Goal: Task Accomplishment & Management: Manage account settings

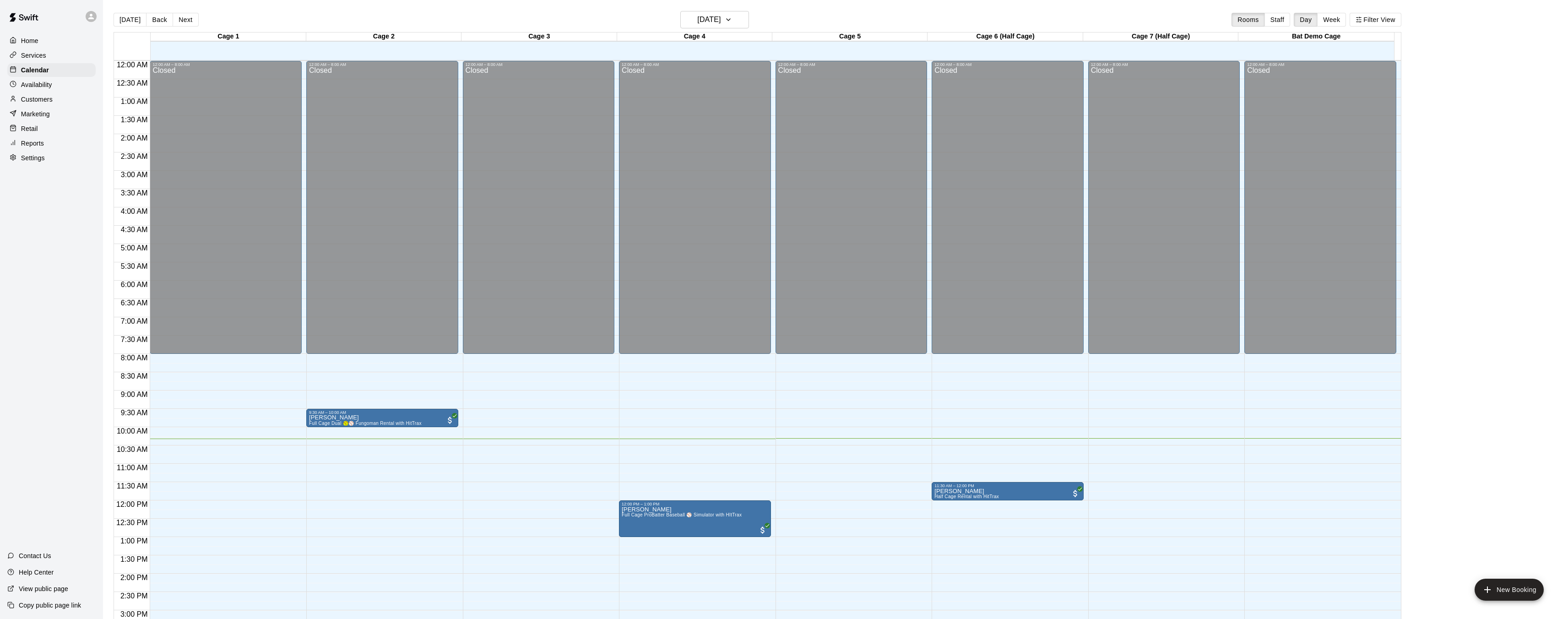
scroll to position [216, 0]
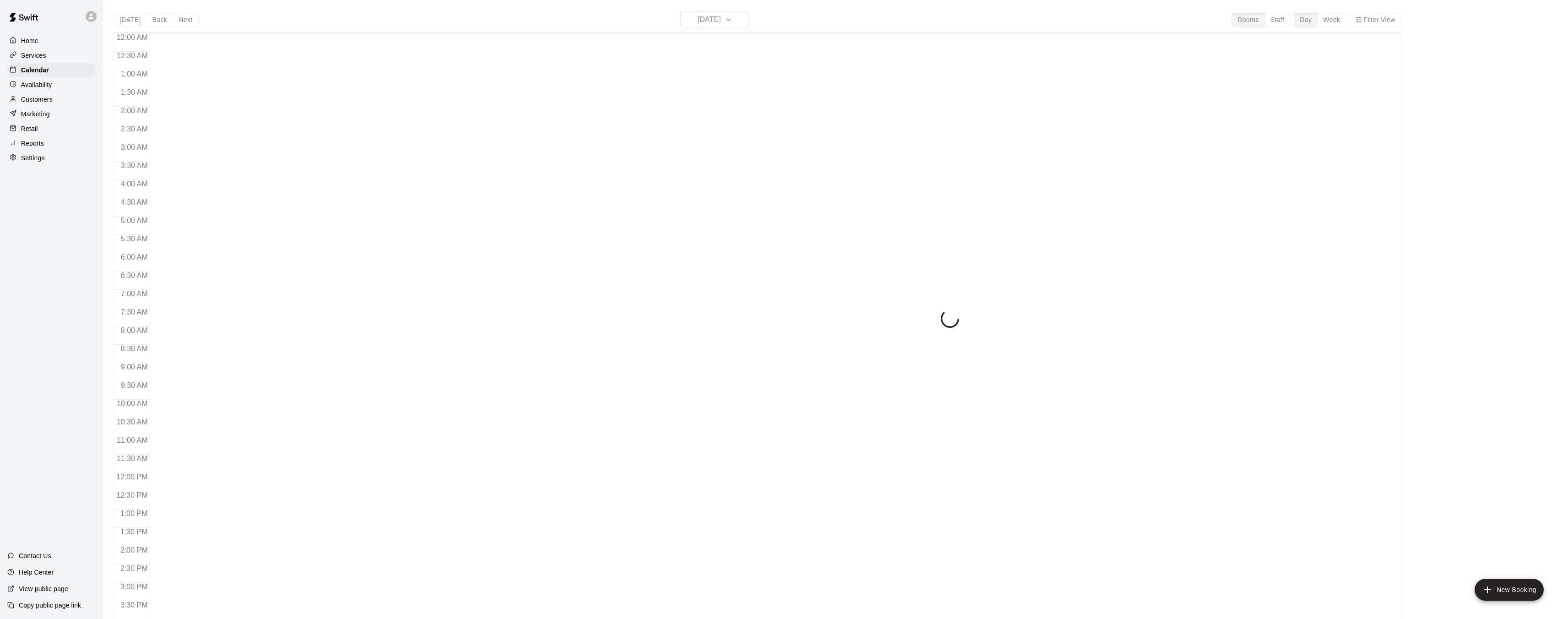
scroll to position [283, 0]
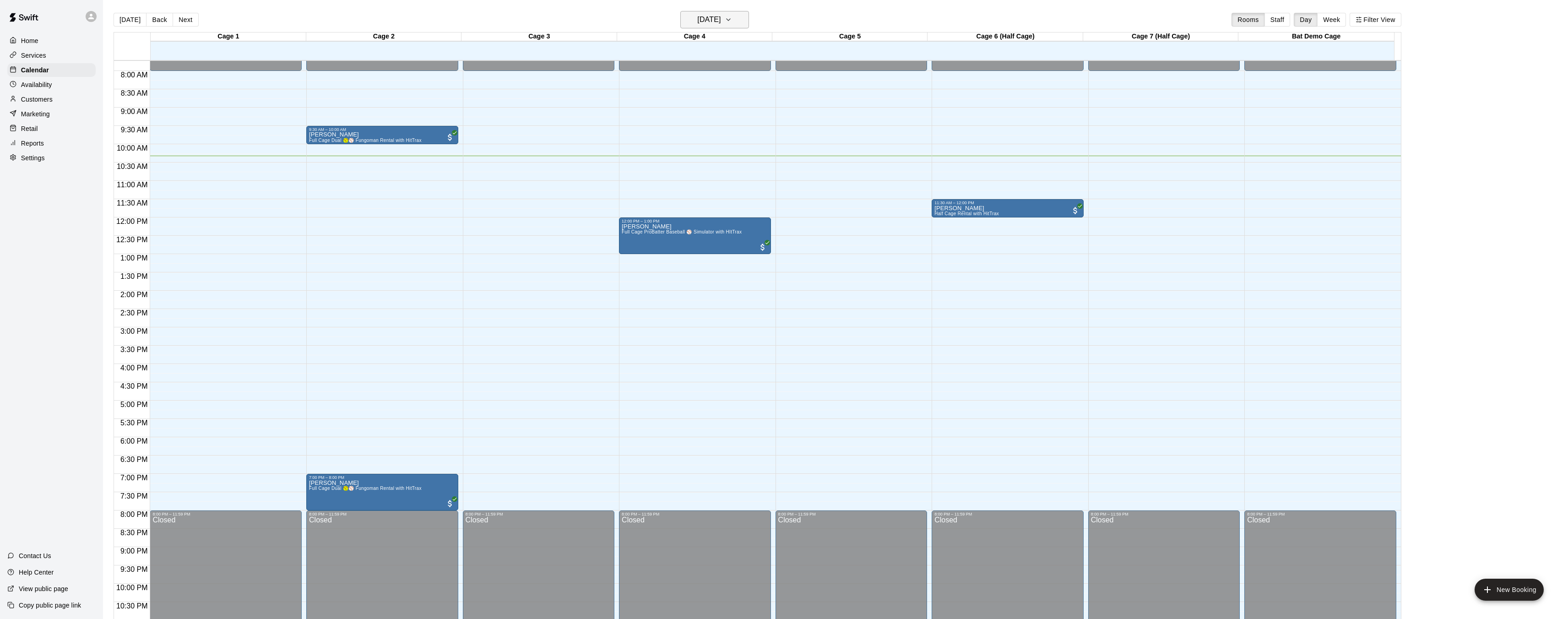
click at [732, 21] on icon "button" at bounding box center [728, 19] width 7 height 11
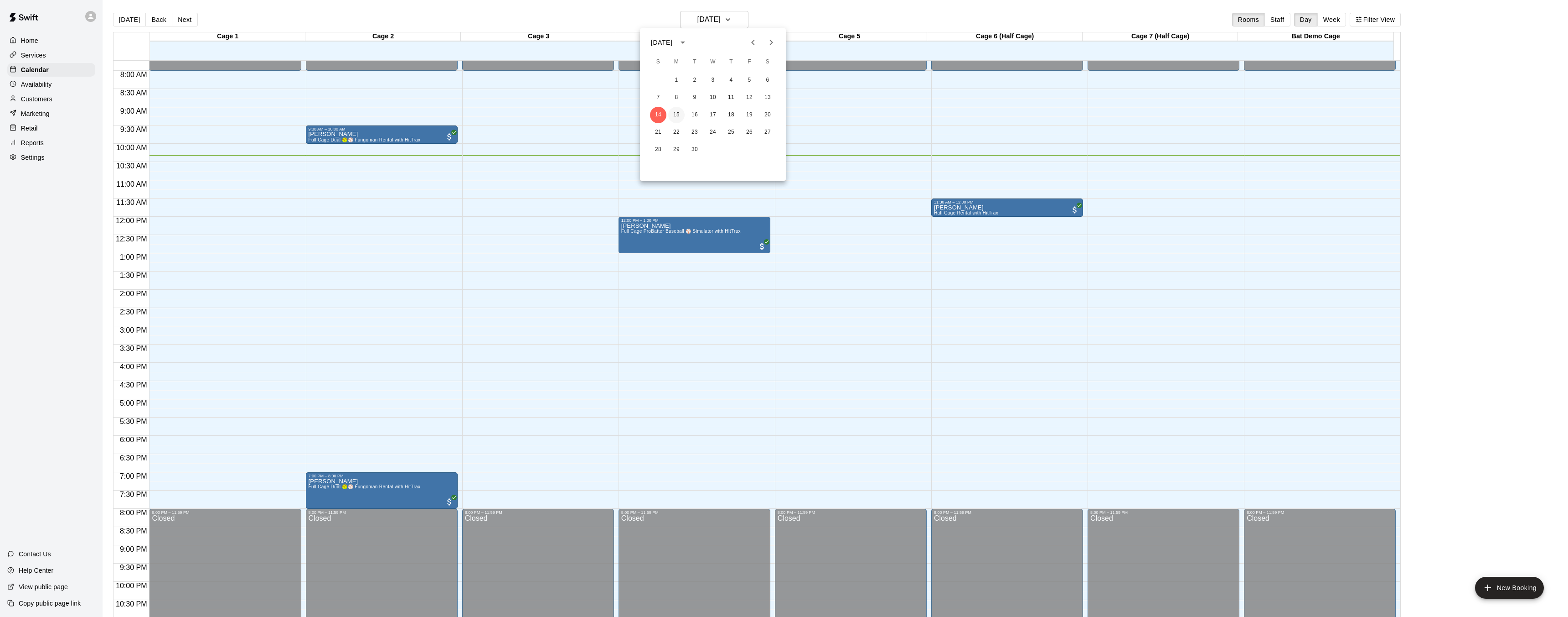
click at [679, 116] on button "15" at bounding box center [677, 114] width 16 height 16
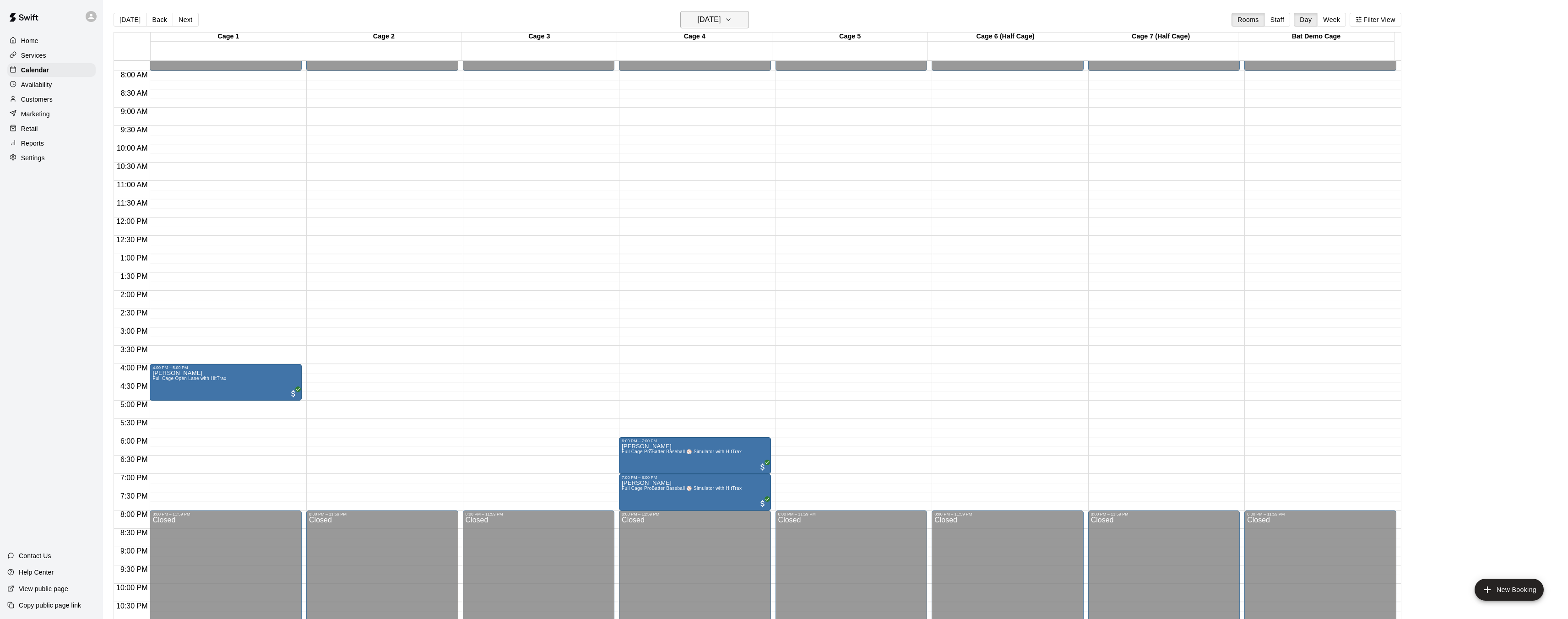
click at [713, 23] on h6 "Monday Sep 15" at bounding box center [709, 19] width 23 height 13
click at [699, 115] on button "16" at bounding box center [697, 115] width 17 height 17
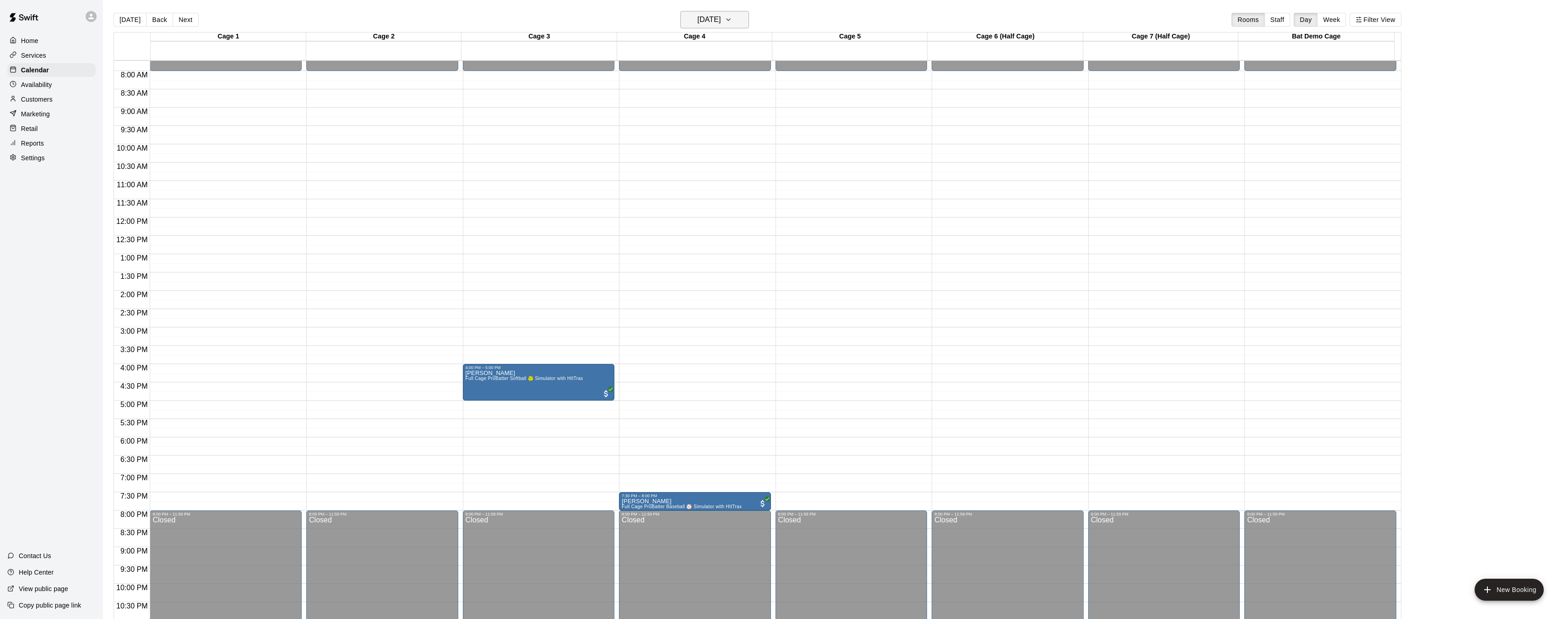
click at [718, 18] on h6 "Tuesday Sep 16" at bounding box center [709, 19] width 23 height 13
click at [718, 115] on button "17" at bounding box center [716, 115] width 17 height 17
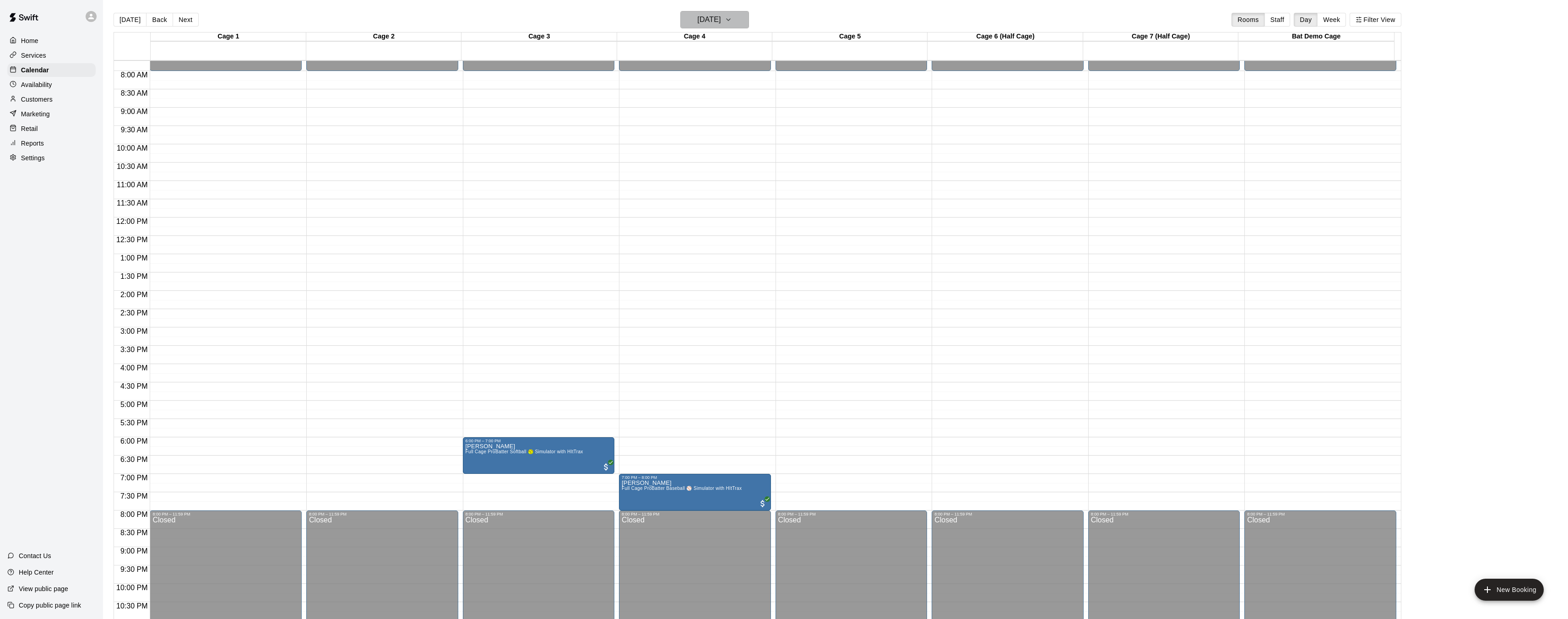
click at [715, 21] on h6 "Wednesday Sep 17" at bounding box center [709, 19] width 23 height 13
click at [737, 117] on button "18" at bounding box center [734, 115] width 17 height 17
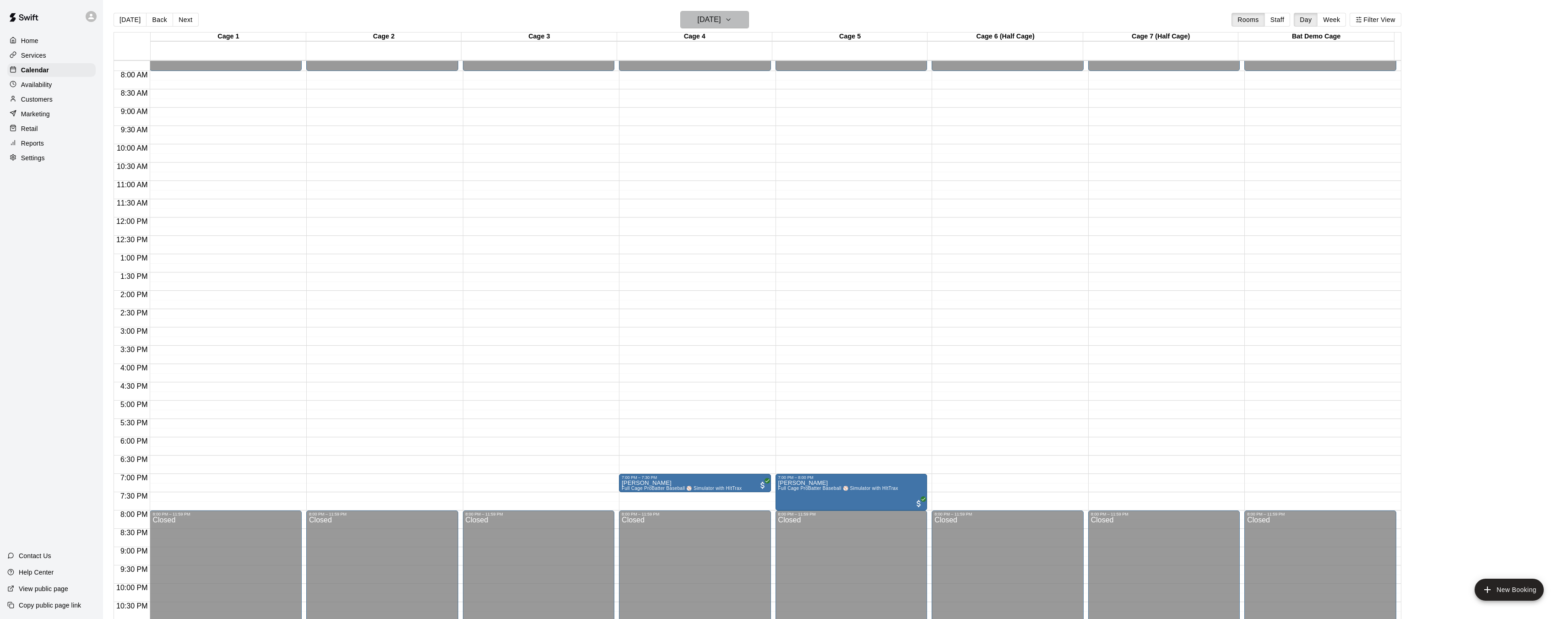
click at [720, 22] on h6 "Thursday Sep 18" at bounding box center [709, 19] width 23 height 13
click at [756, 117] on button "19" at bounding box center [752, 115] width 17 height 17
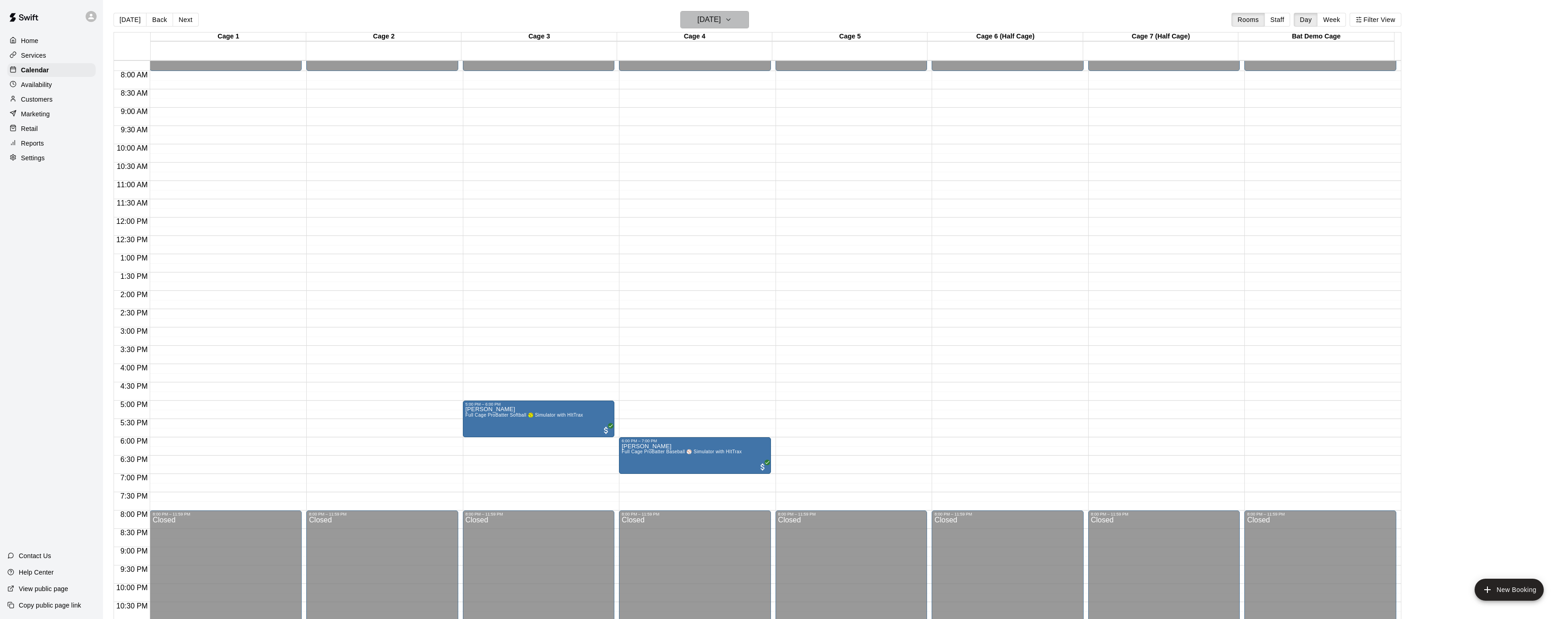
click at [702, 15] on h6 "Friday Sep 19" at bounding box center [709, 19] width 23 height 13
click at [774, 114] on button "20" at bounding box center [771, 115] width 17 height 17
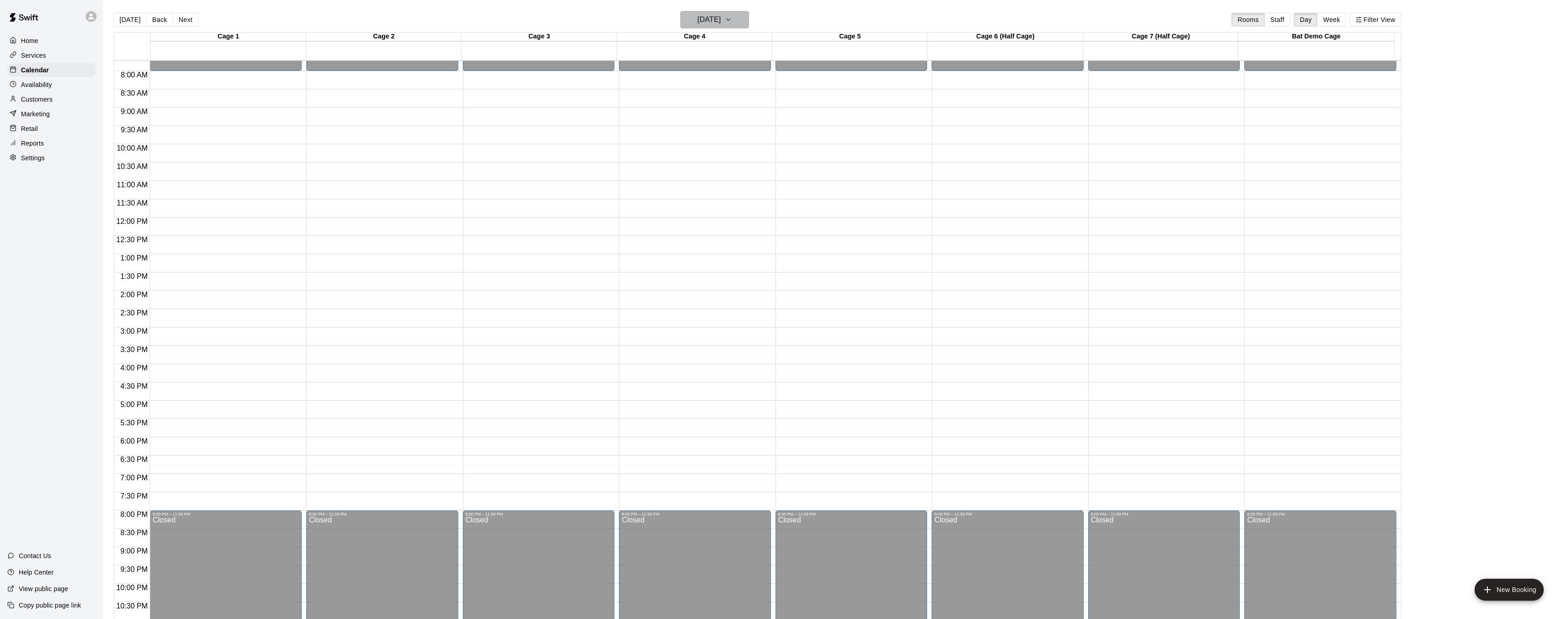
click at [706, 22] on h6 "Saturday Sep 20" at bounding box center [709, 19] width 23 height 13
click at [665, 119] on button "14" at bounding box center [660, 115] width 17 height 17
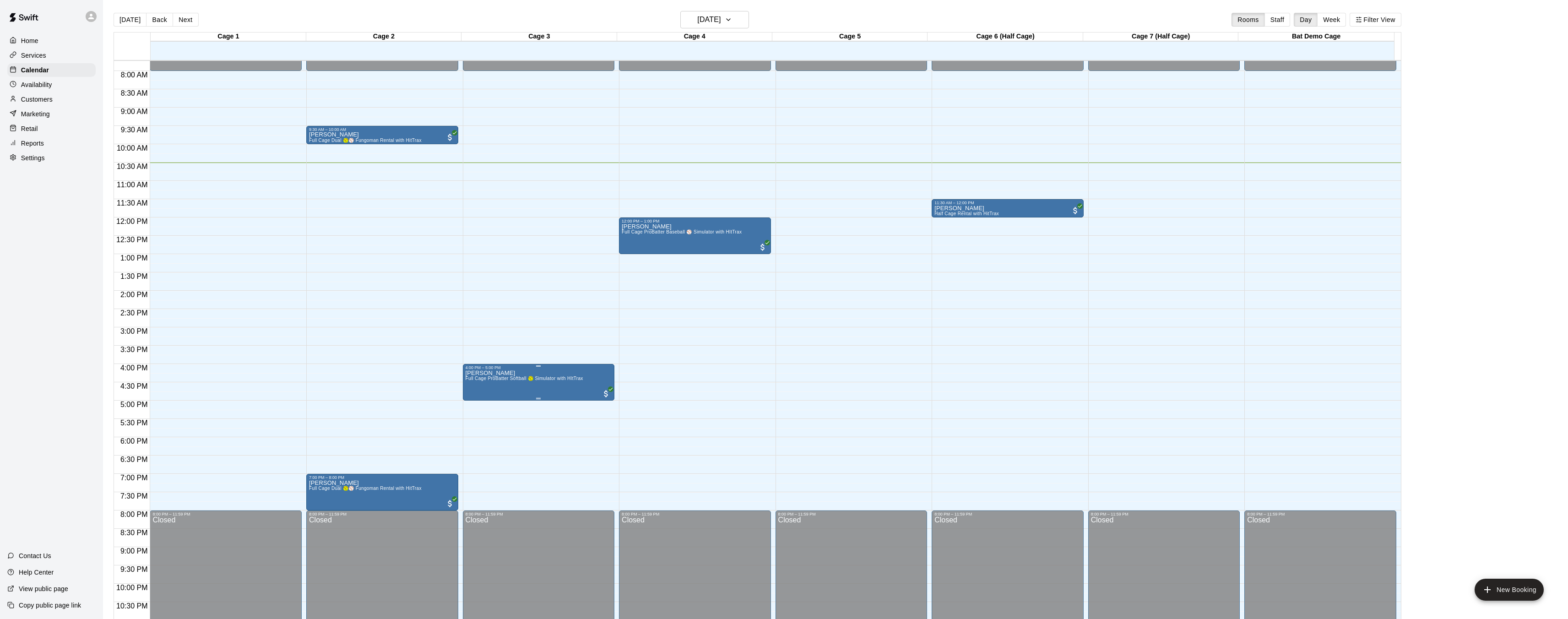
click at [469, 402] on img "edit" at bounding box center [474, 401] width 10 height 10
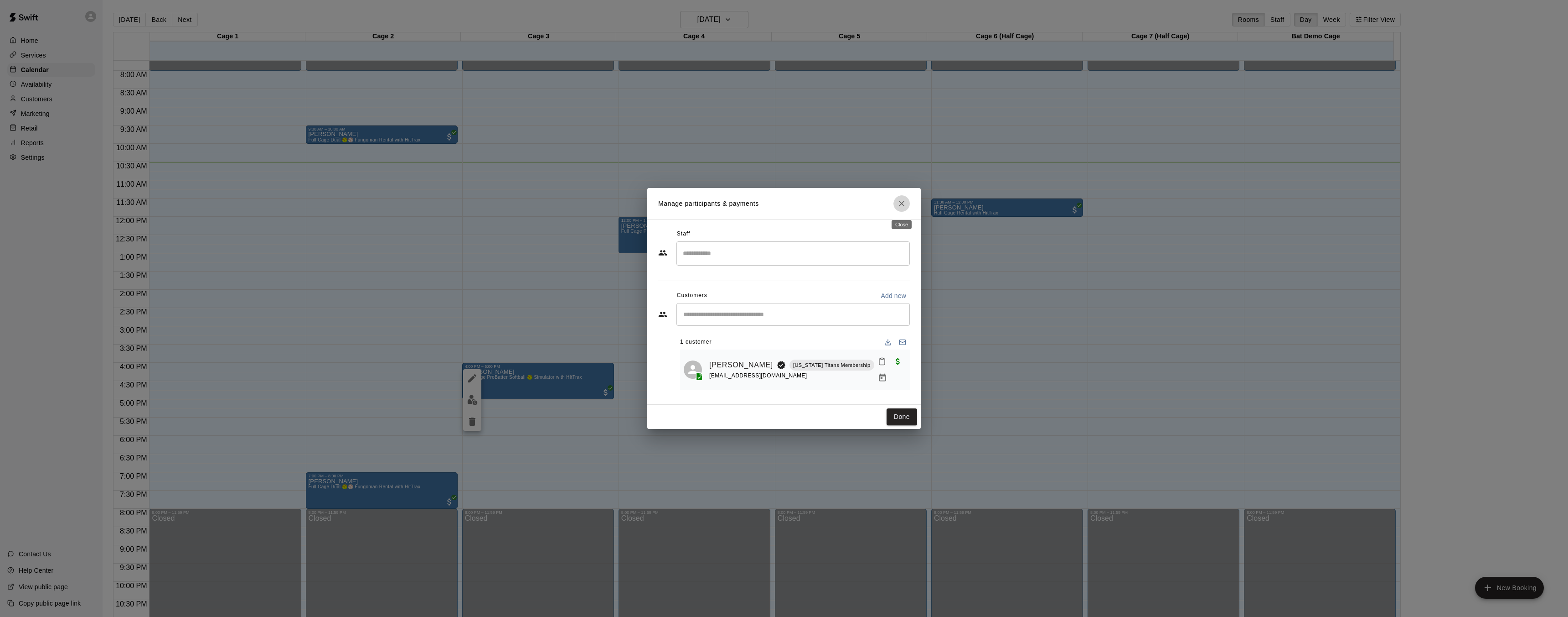
click at [903, 202] on icon "Close" at bounding box center [902, 203] width 10 height 10
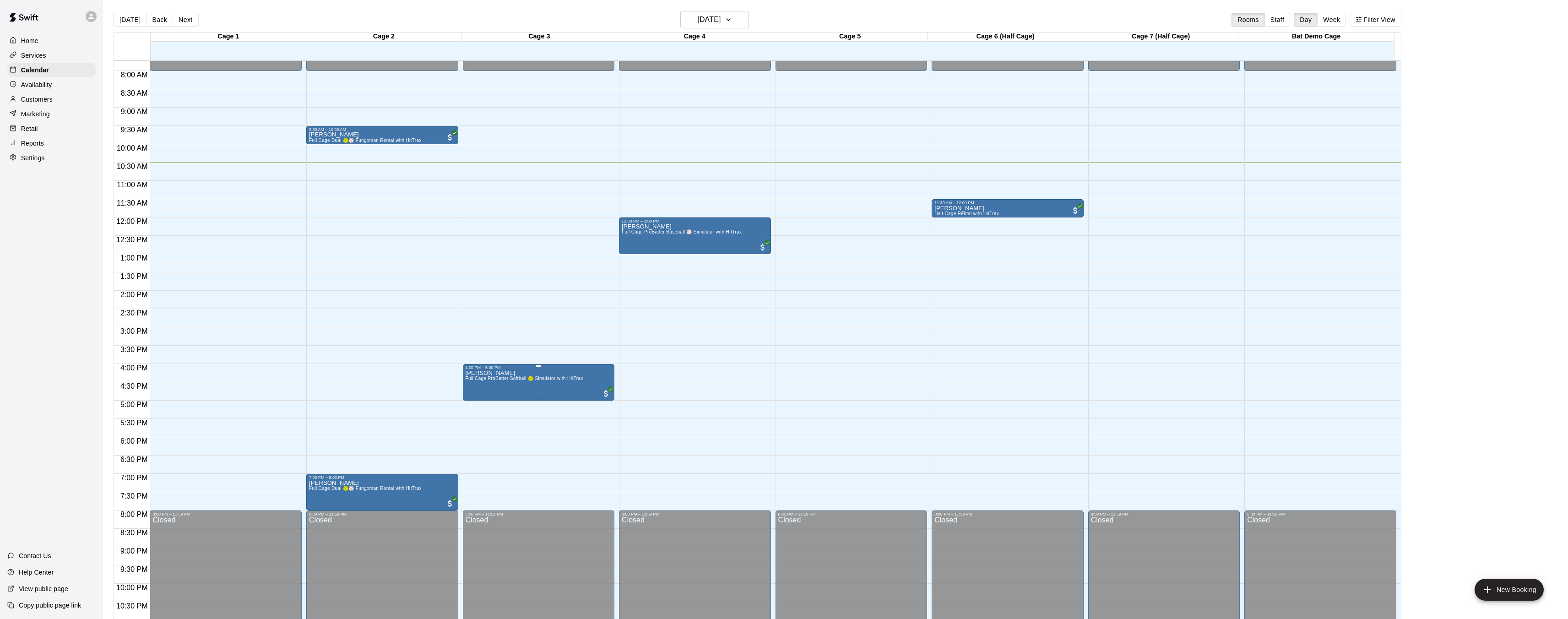
click at [471, 402] on img "edit" at bounding box center [474, 401] width 10 height 10
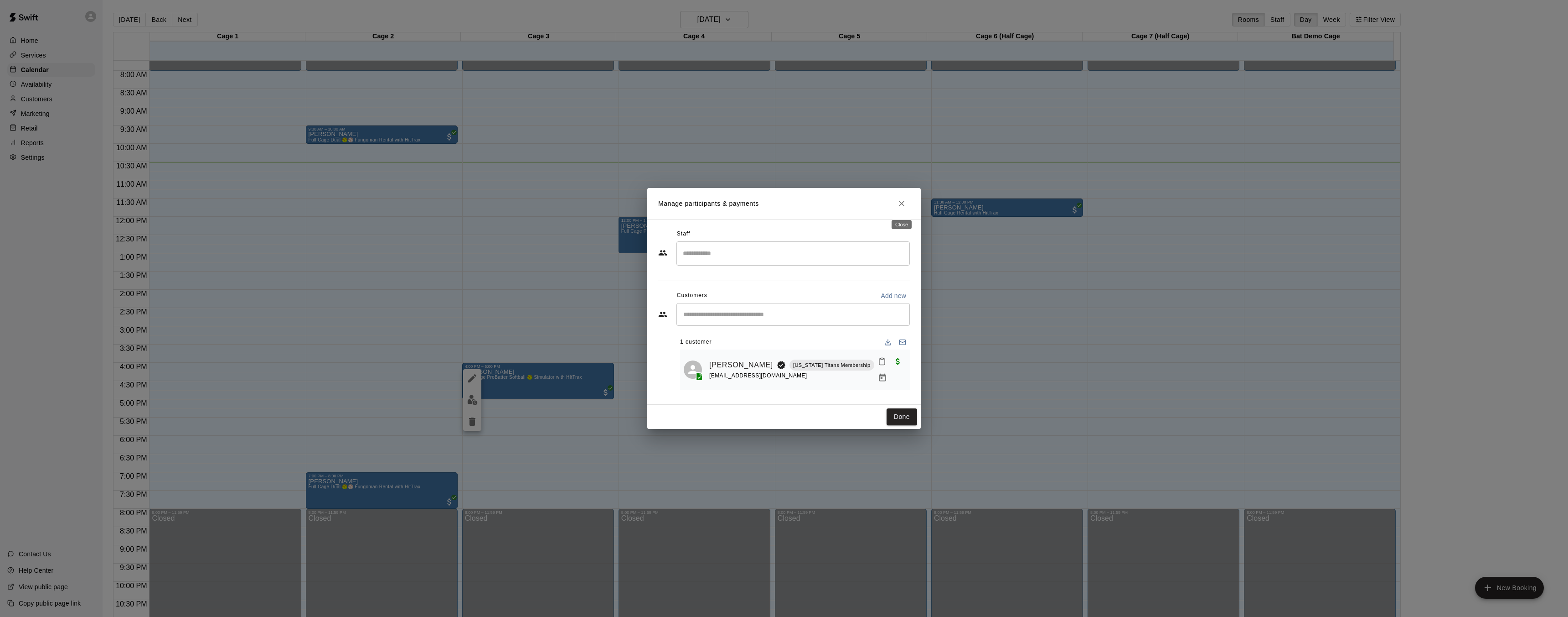
click at [904, 201] on icon "Close" at bounding box center [902, 203] width 10 height 10
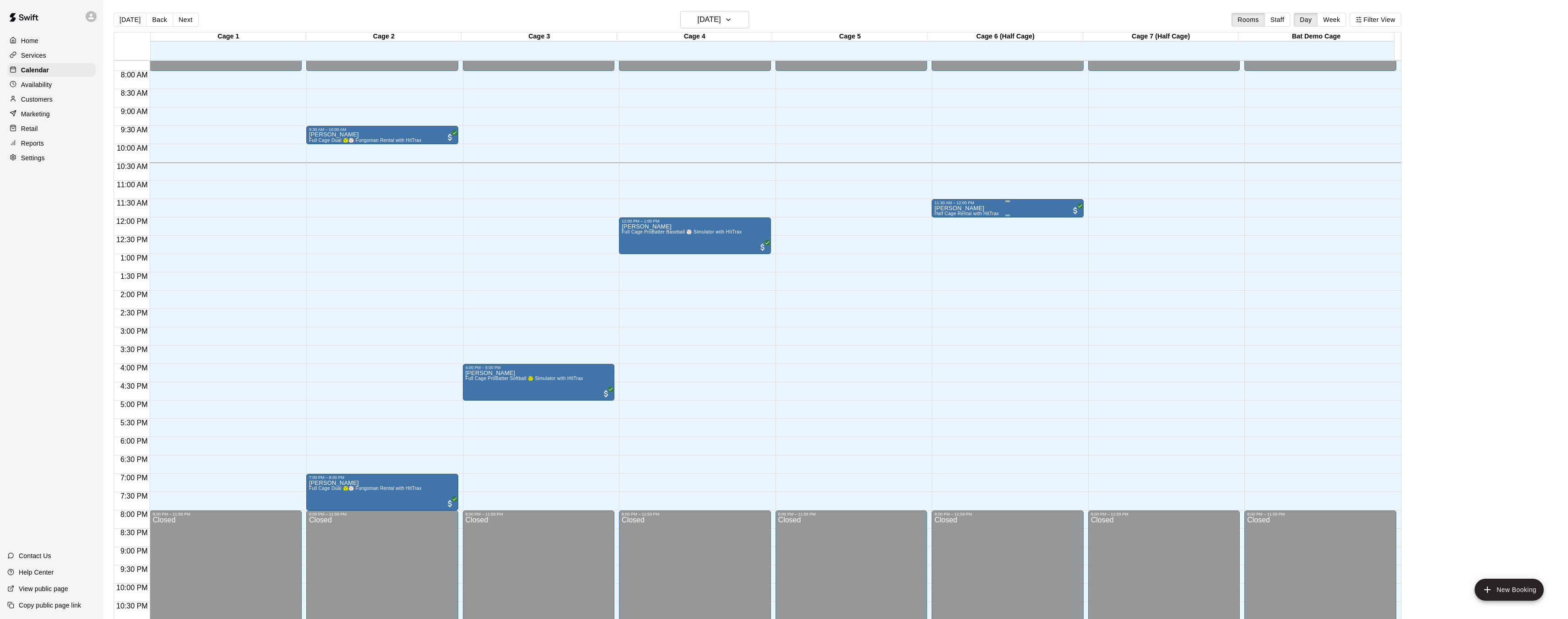
click at [964, 208] on p "[PERSON_NAME]" at bounding box center [966, 208] width 64 height 0
click at [944, 248] on button "edit" at bounding box center [943, 239] width 18 height 18
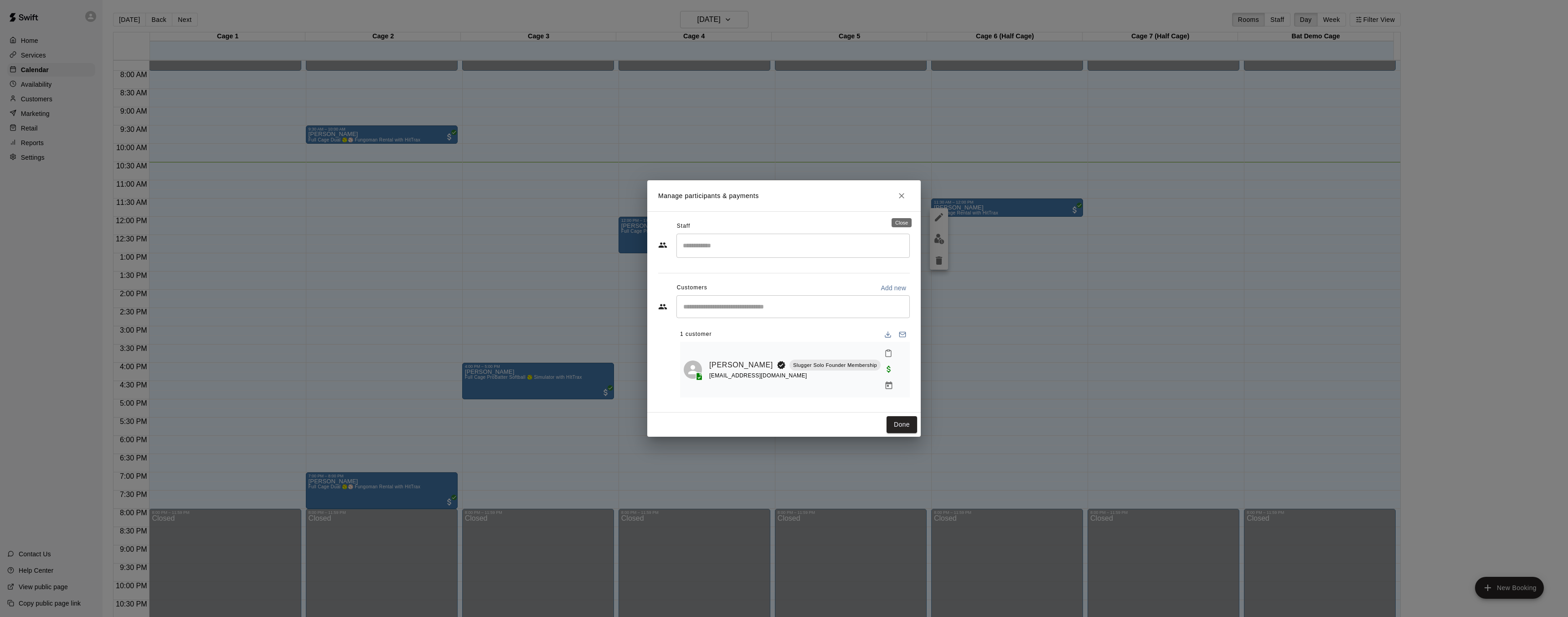
click at [900, 200] on icon "Close" at bounding box center [902, 196] width 10 height 10
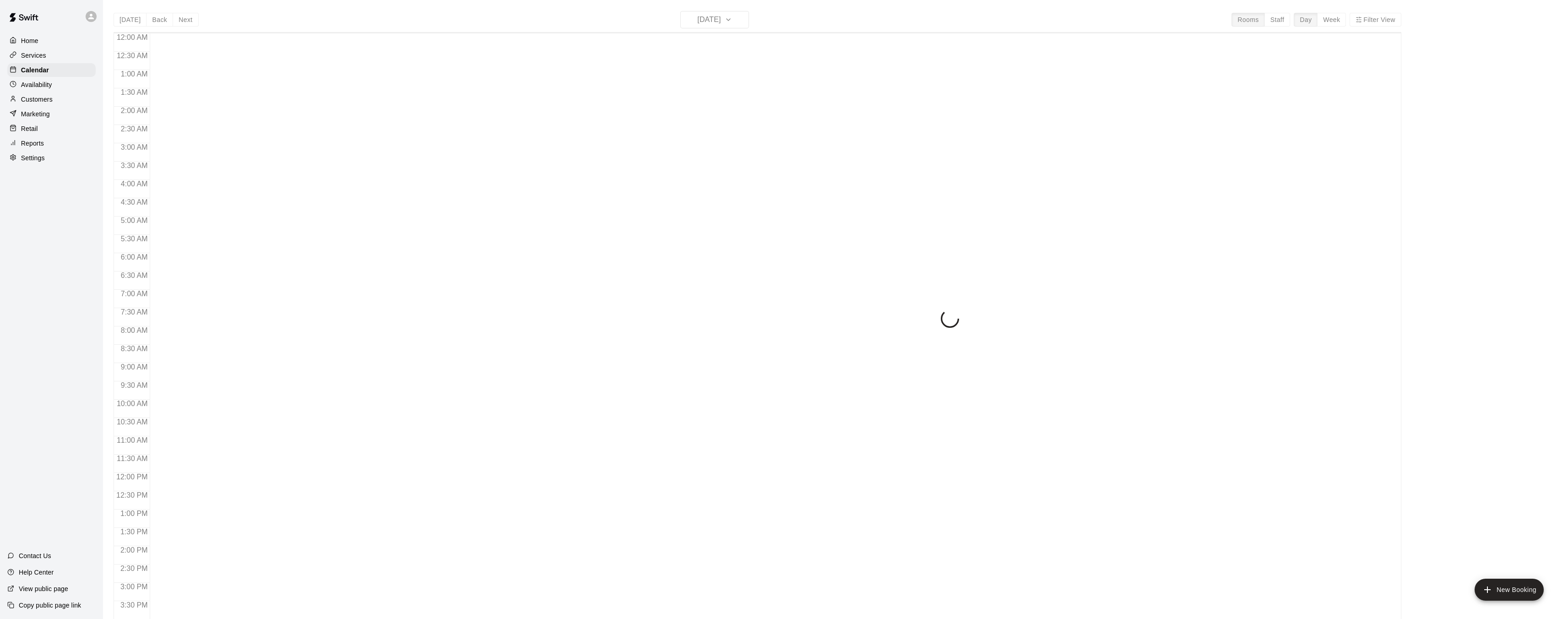
scroll to position [283, 0]
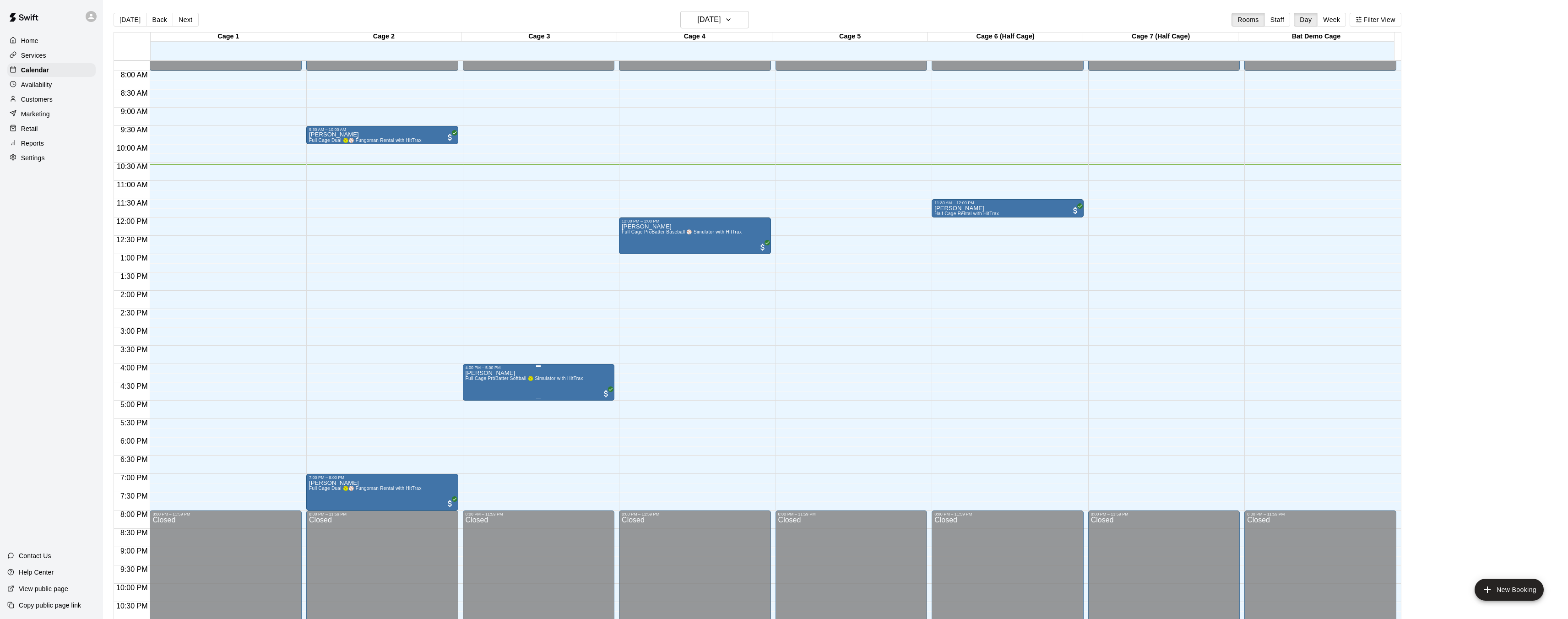
click at [475, 402] on img "edit" at bounding box center [474, 401] width 10 height 10
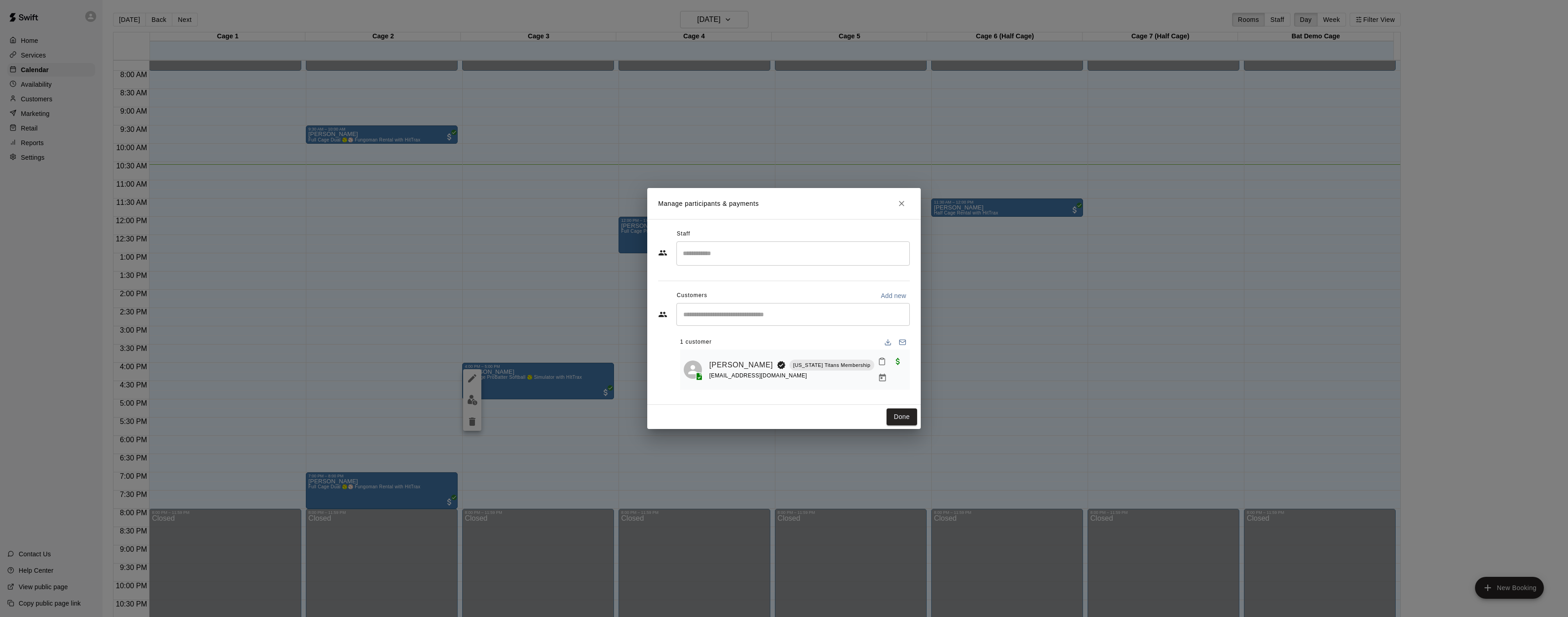
click at [897, 204] on icon "Close" at bounding box center [902, 203] width 10 height 10
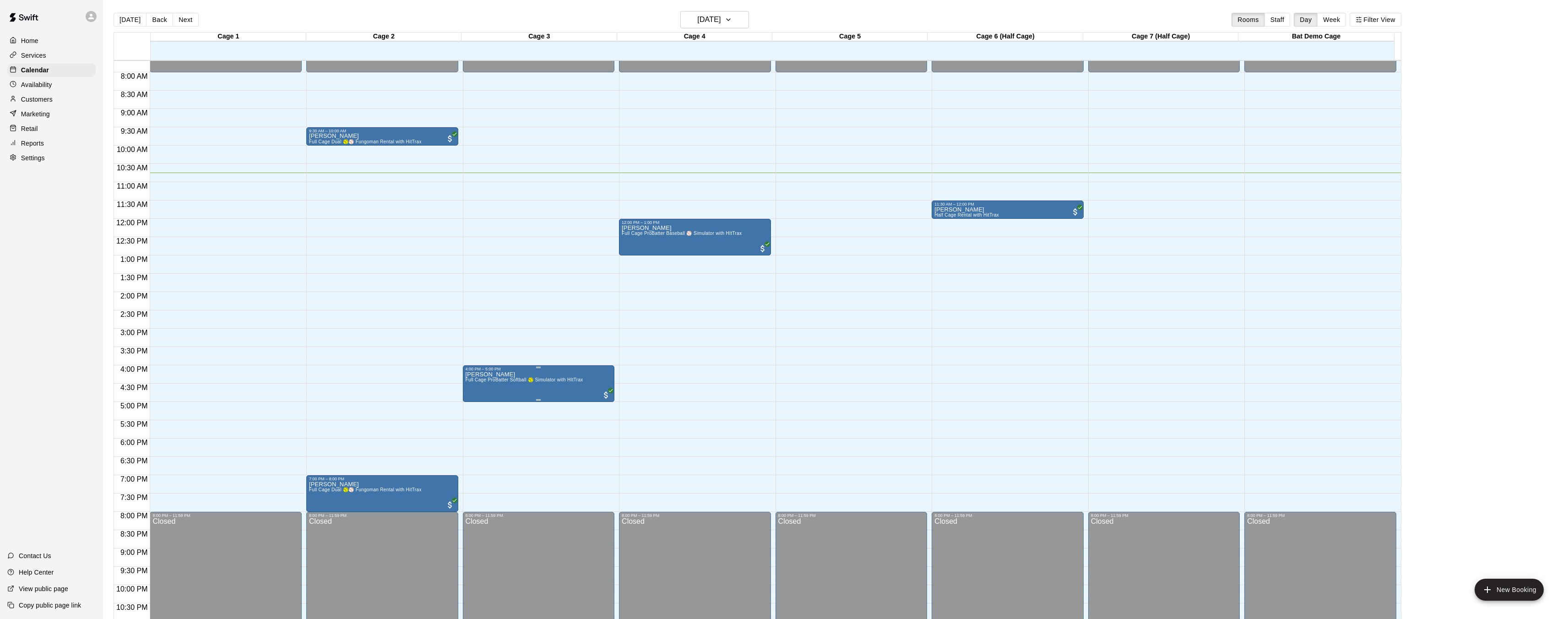
scroll to position [281, 0]
click at [494, 379] on span "Full Cage ProBatter Softball 🥎 Simulator with HItTrax" at bounding box center [524, 380] width 117 height 5
click at [444, 349] on div at bounding box center [787, 310] width 1574 height 619
click at [472, 285] on div at bounding box center [787, 310] width 1574 height 619
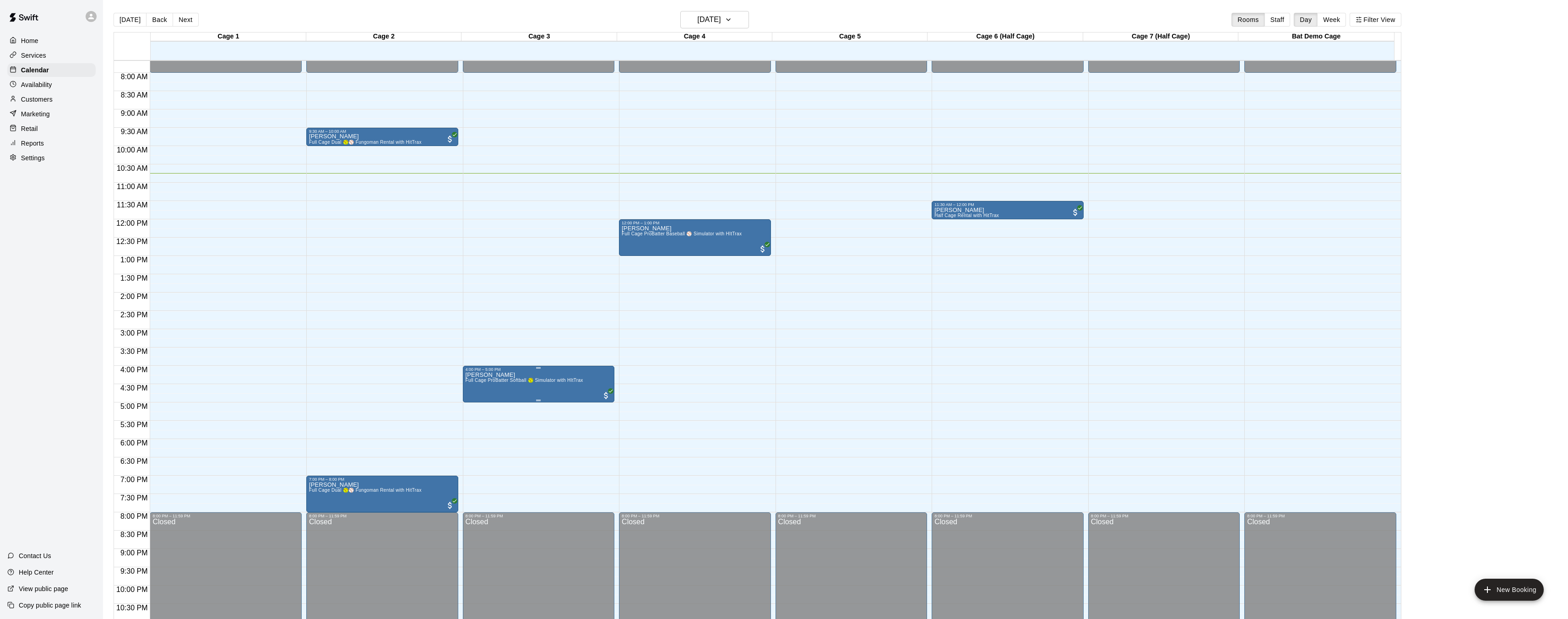
click at [498, 380] on span "Full Cage ProBatter Softball 🥎 Simulator with HItTrax" at bounding box center [524, 380] width 117 height 5
click at [484, 273] on div at bounding box center [787, 310] width 1574 height 619
click at [474, 305] on div at bounding box center [787, 310] width 1574 height 619
click at [492, 382] on span "Full Cage ProBatter Softball 🥎 Simulator with HItTrax" at bounding box center [524, 380] width 117 height 5
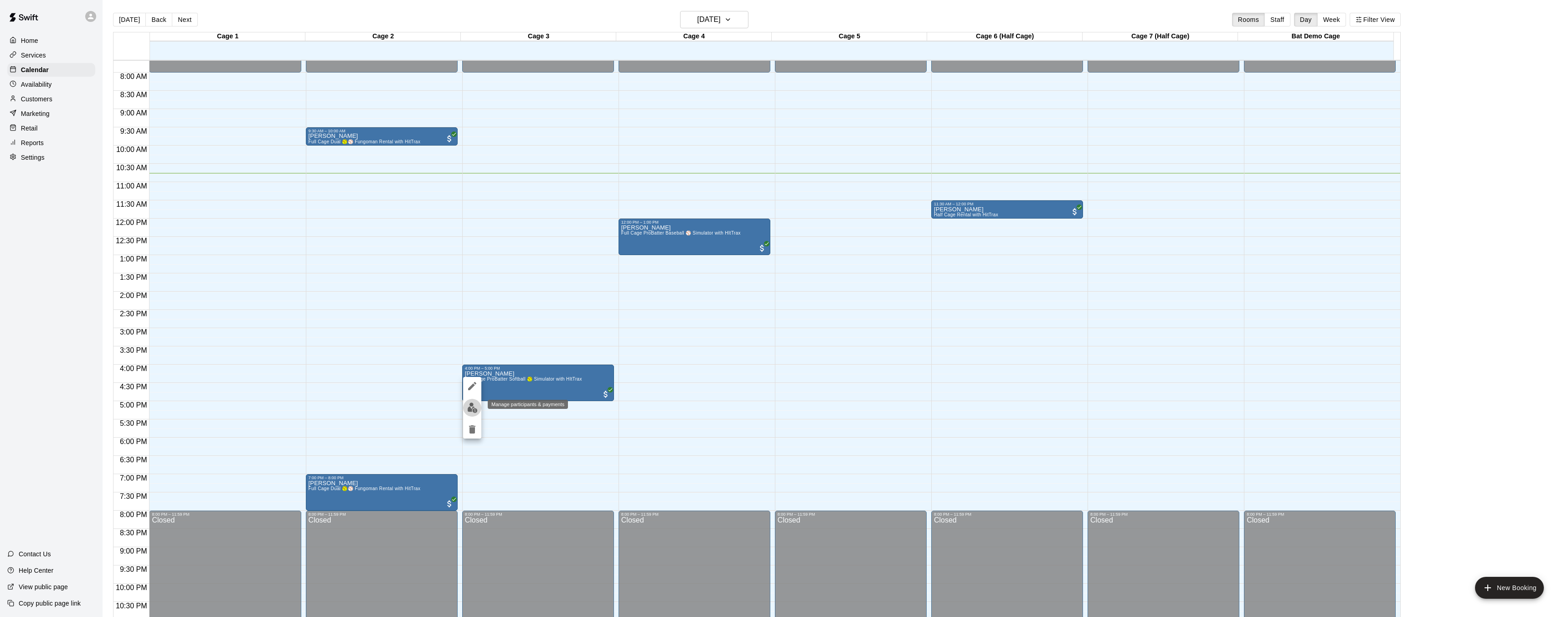
click at [476, 404] on img "edit" at bounding box center [472, 407] width 10 height 10
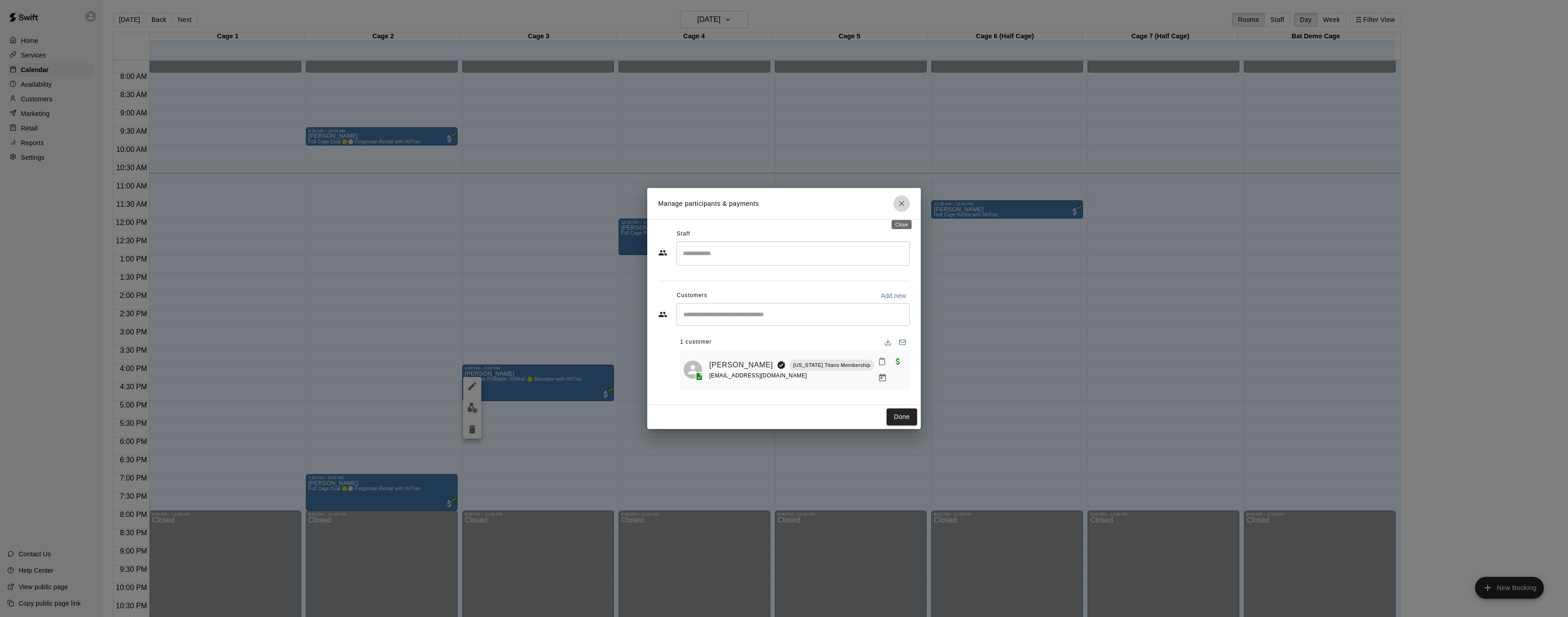
click at [902, 205] on icon "Close" at bounding box center [902, 204] width 5 height 5
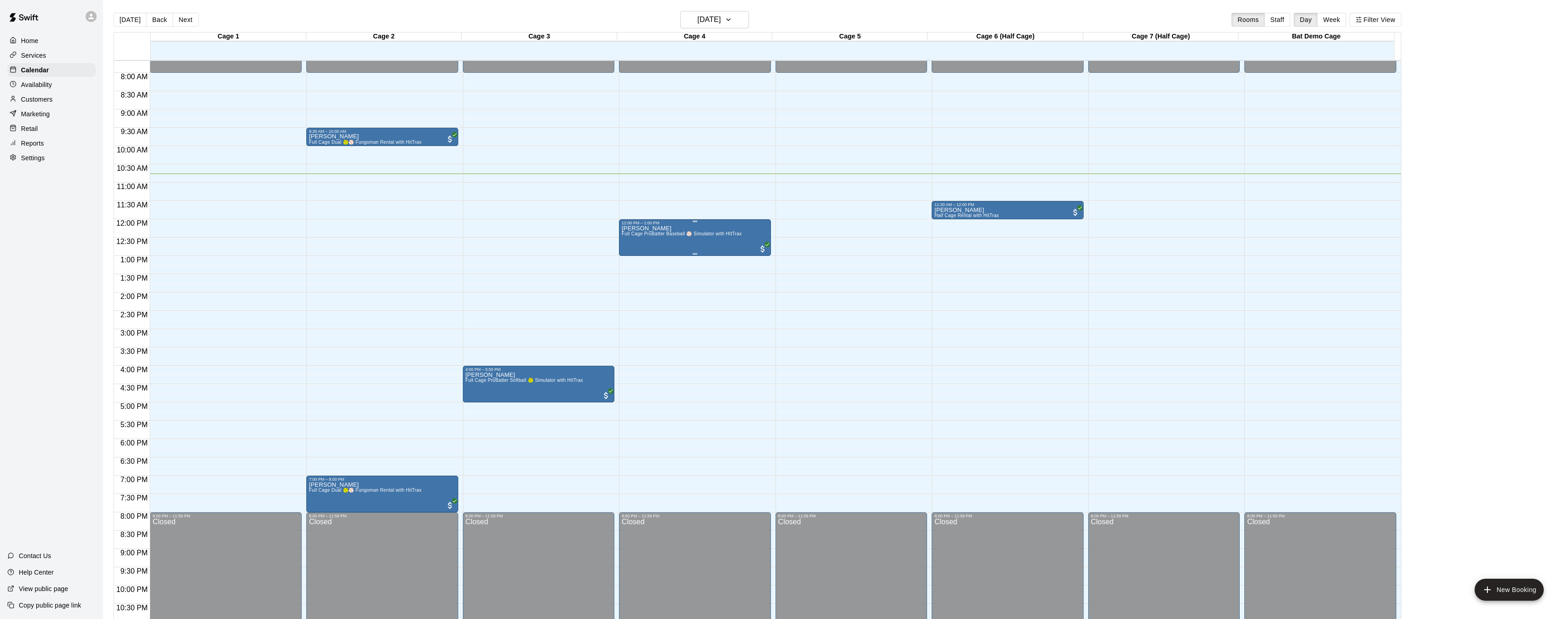
click at [662, 236] on span "Full Cage ProBatter Baseball ⚾ Simulator with HItTrax" at bounding box center [682, 234] width 120 height 5
click at [631, 259] on img "edit" at bounding box center [631, 263] width 10 height 10
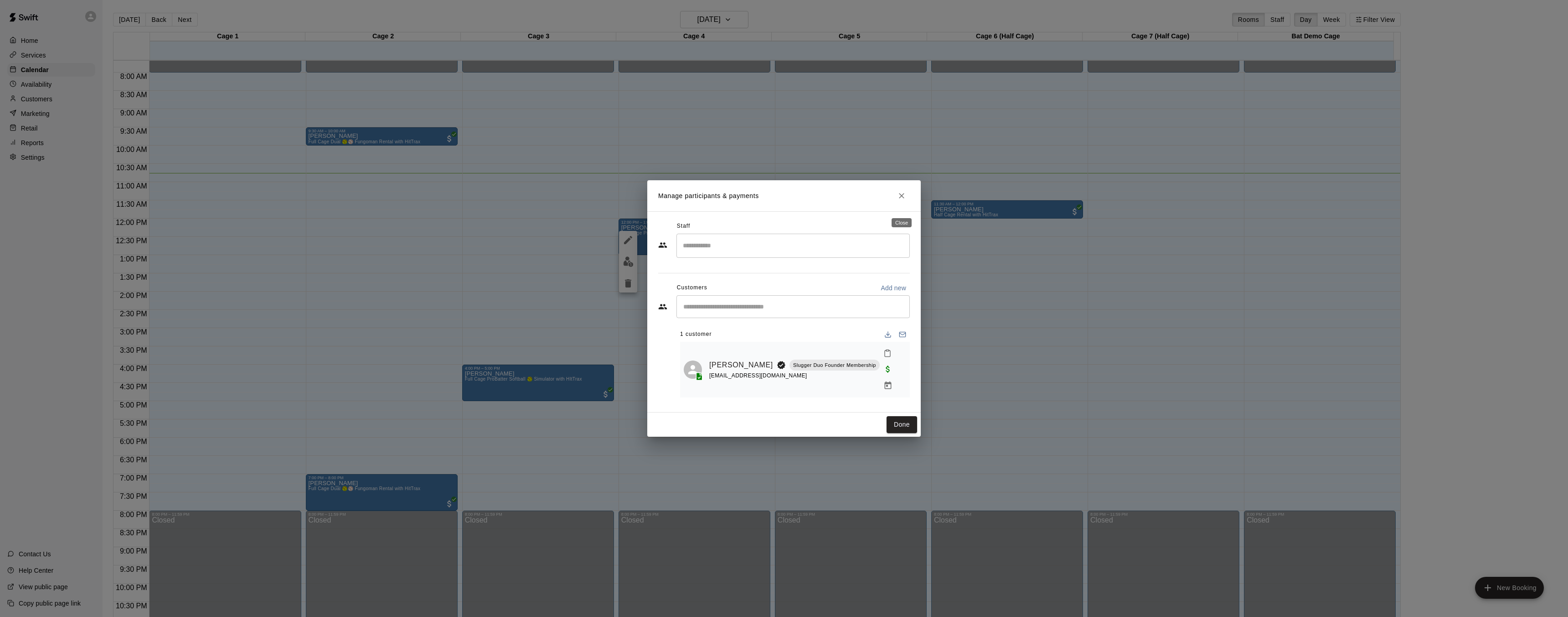
click at [900, 198] on icon "Close" at bounding box center [902, 196] width 5 height 5
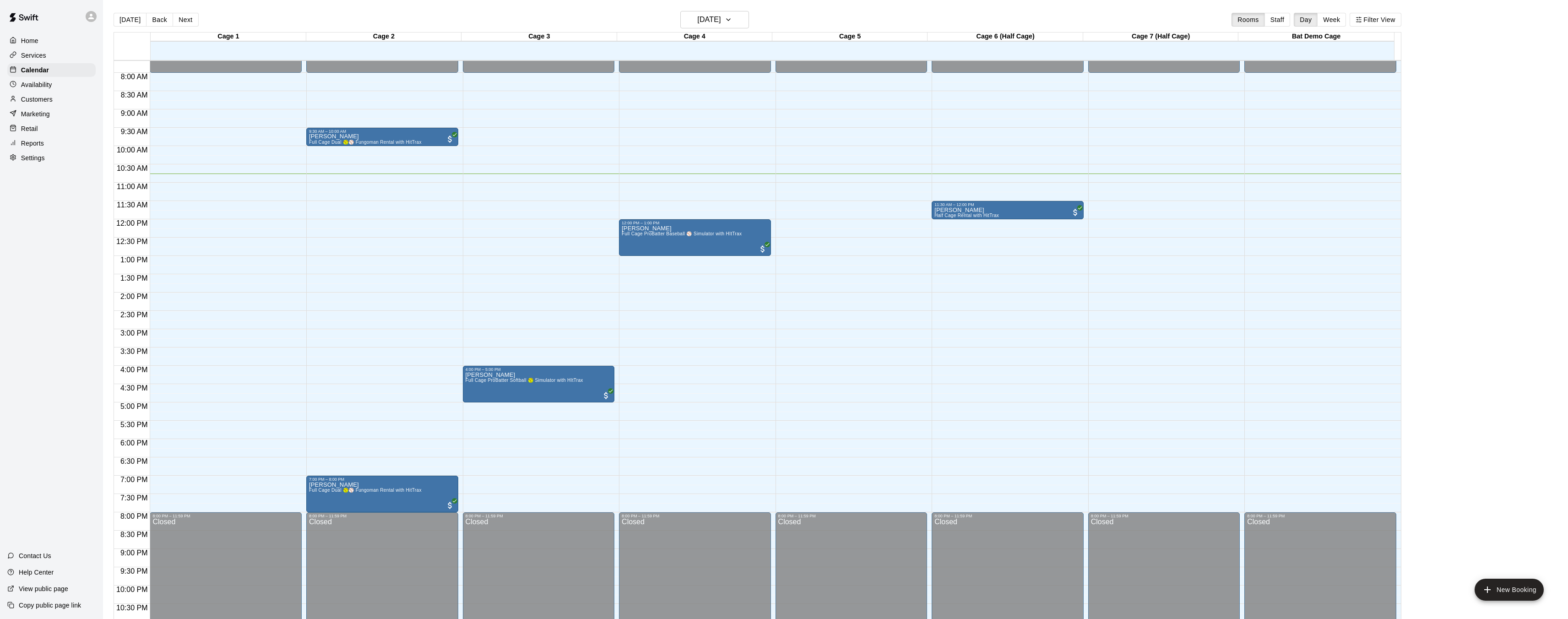
click at [964, 210] on p "[PERSON_NAME]" at bounding box center [966, 210] width 64 height 0
click at [937, 243] on button "edit" at bounding box center [943, 241] width 18 height 18
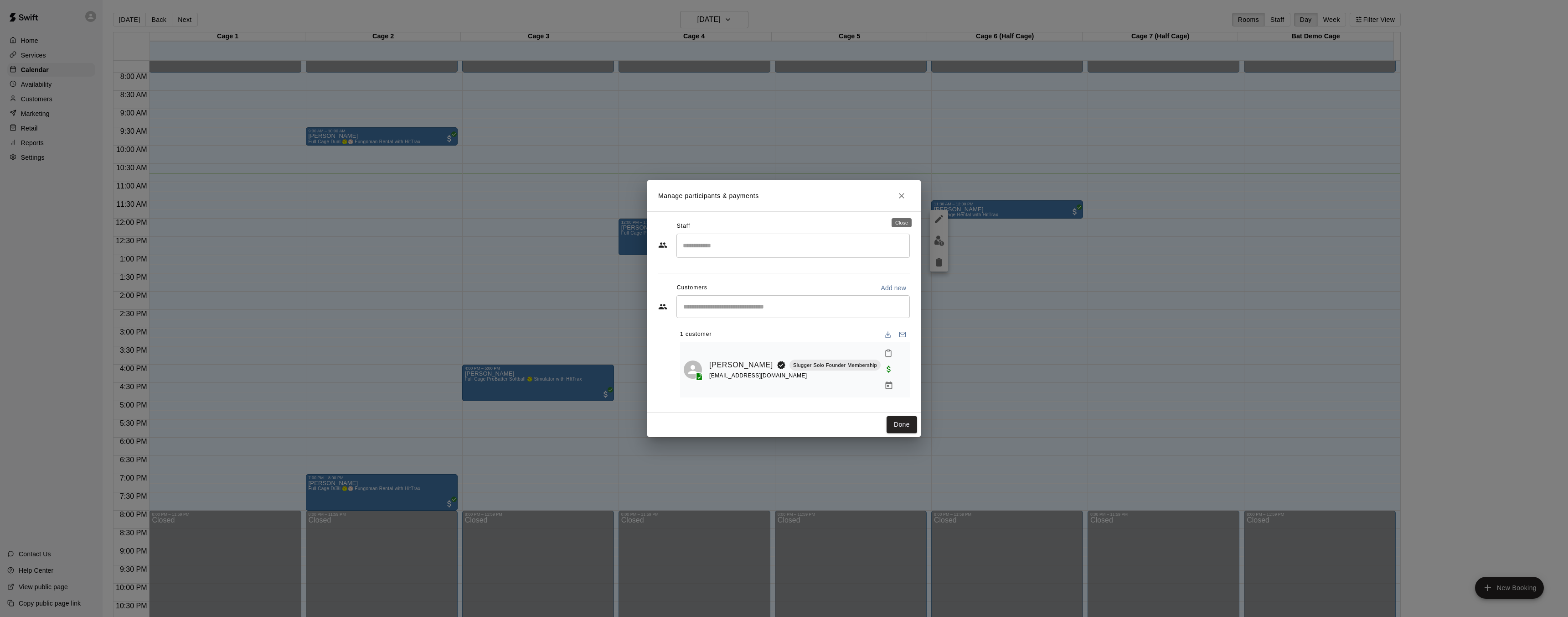
click at [901, 200] on icon "Close" at bounding box center [902, 196] width 10 height 10
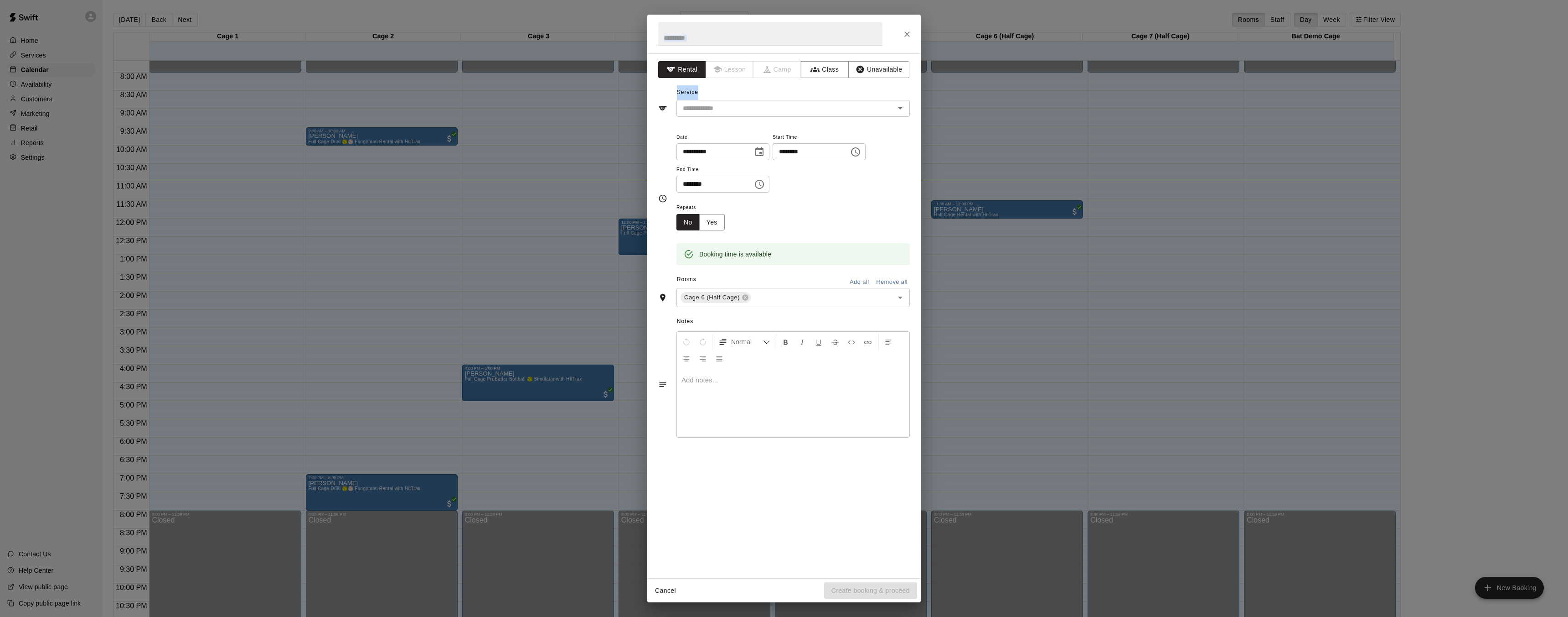
drag, startPoint x: 831, startPoint y: 106, endPoint x: 1051, endPoint y: 125, distance: 220.8
click at [1021, 120] on div "**********" at bounding box center [784, 308] width 1568 height 617
drag, startPoint x: 572, startPoint y: 233, endPoint x: 551, endPoint y: 215, distance: 27.7
click at [572, 233] on div "**********" at bounding box center [784, 308] width 1568 height 617
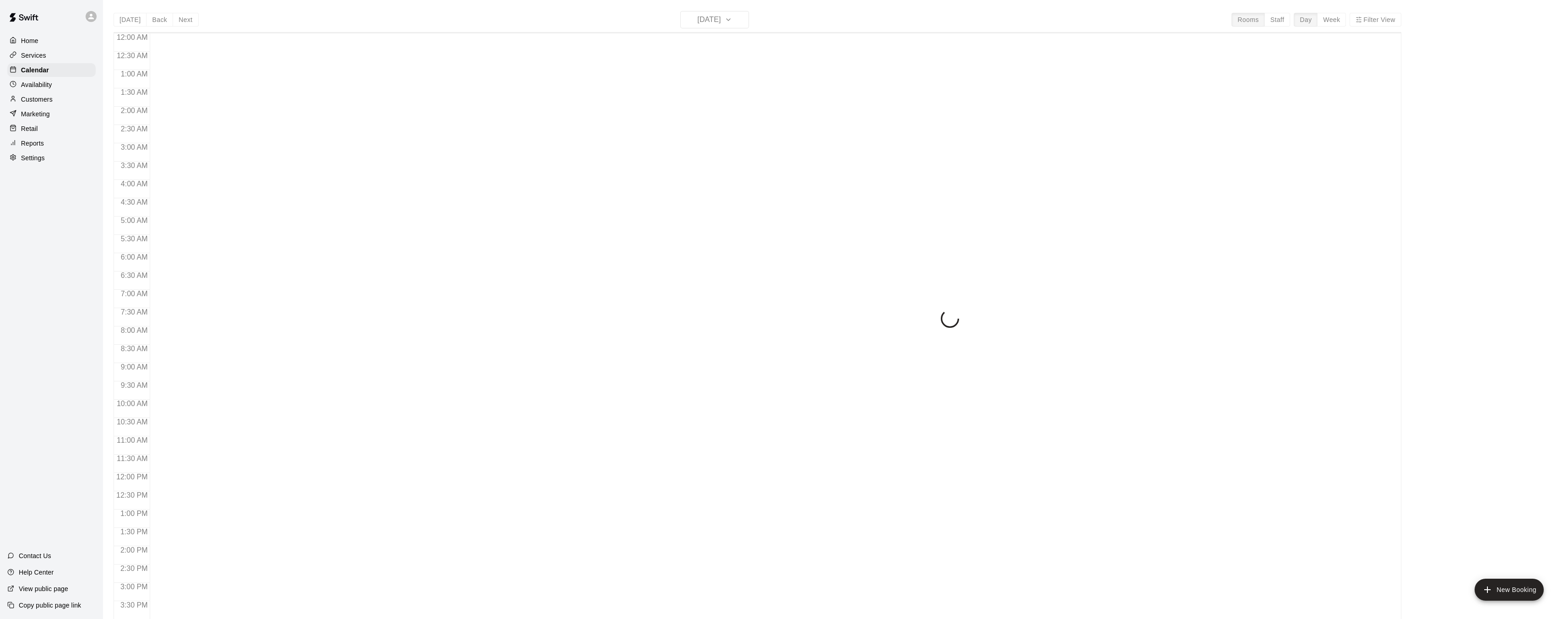
scroll to position [283, 0]
